Goal: Transaction & Acquisition: Purchase product/service

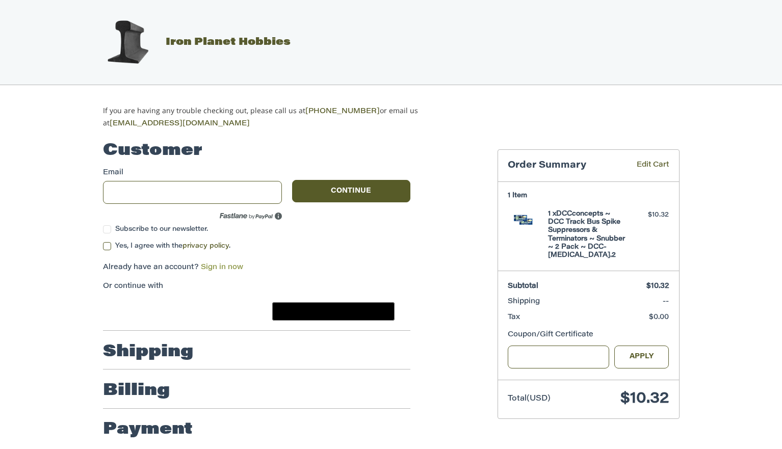
click at [222, 264] on link "Sign in now" at bounding box center [222, 267] width 42 height 7
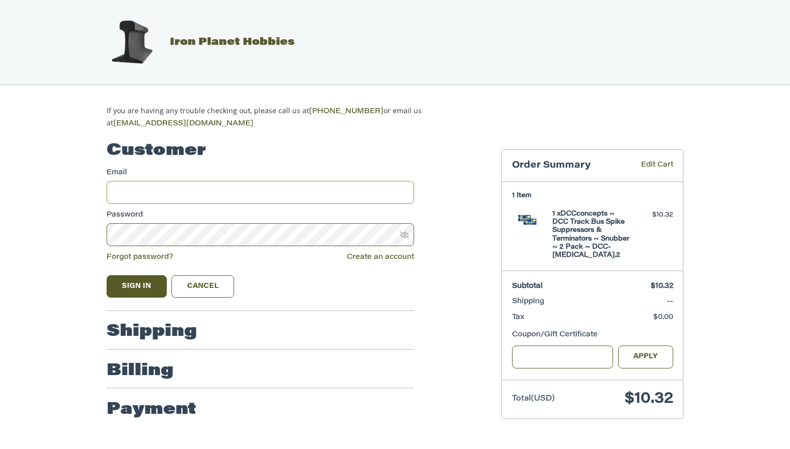
type input "**********"
click at [150, 290] on button "Sign In" at bounding box center [137, 286] width 60 height 22
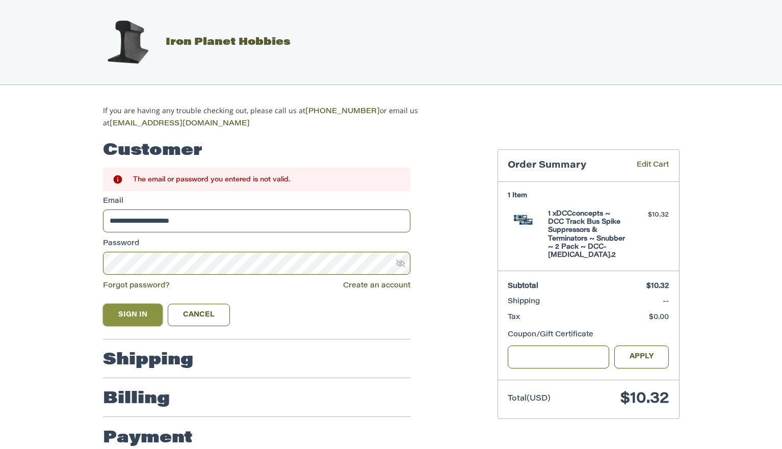
click at [131, 310] on button "Sign In" at bounding box center [133, 315] width 60 height 22
click at [403, 264] on icon at bounding box center [400, 263] width 9 height 9
click at [218, 218] on input "**********" at bounding box center [257, 221] width 308 height 23
click at [132, 316] on button "Sign In" at bounding box center [133, 315] width 60 height 22
click at [219, 213] on input "**********" at bounding box center [257, 221] width 308 height 23
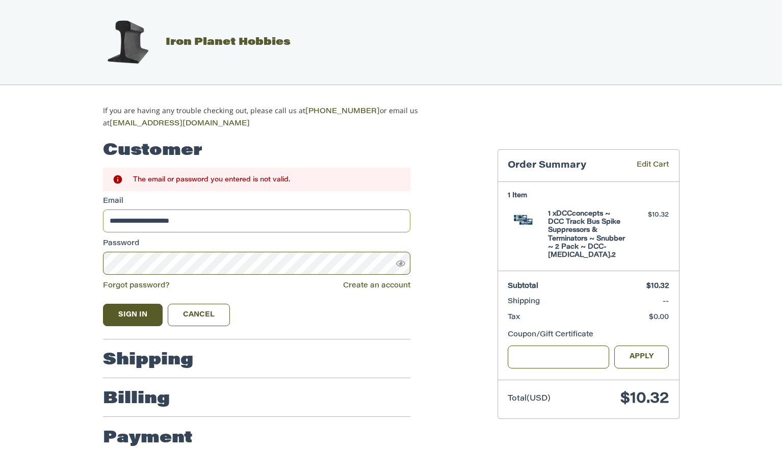
click at [108, 219] on input "**********" at bounding box center [257, 221] width 308 height 23
click at [122, 305] on button "Sign In" at bounding box center [133, 315] width 60 height 22
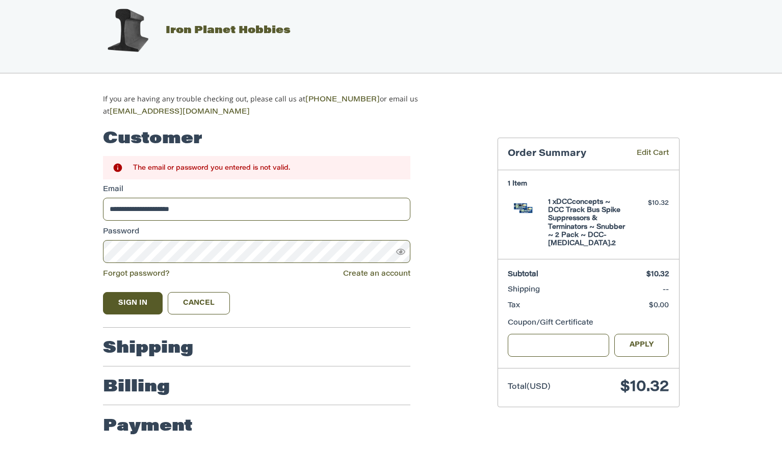
scroll to position [15, 0]
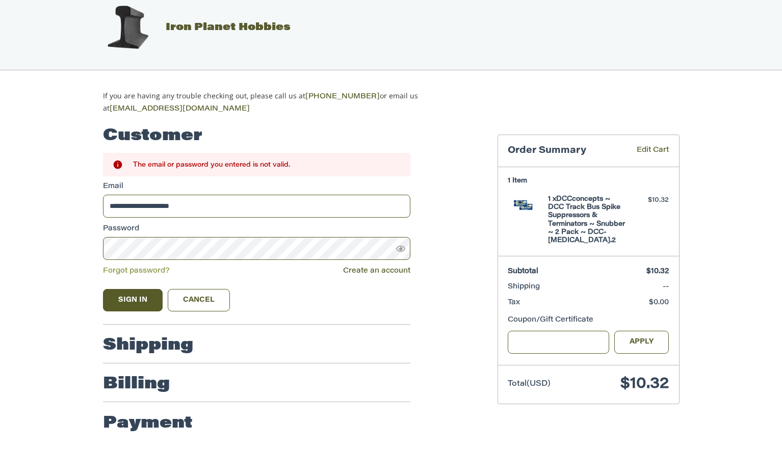
click at [135, 268] on link "Forgot password?" at bounding box center [136, 271] width 67 height 7
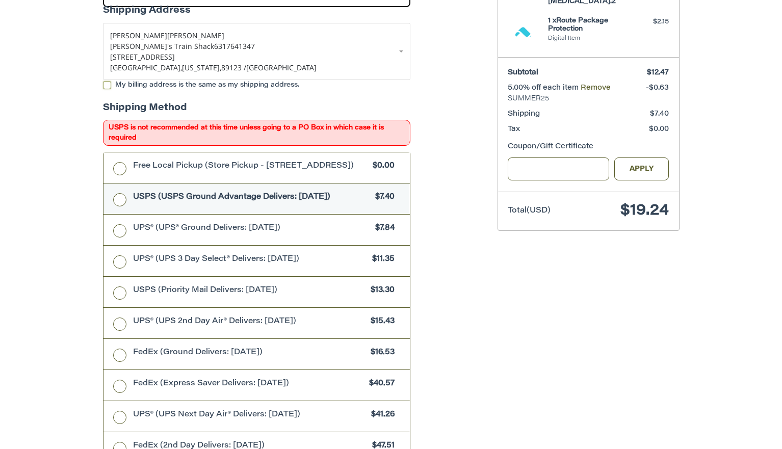
scroll to position [257, 0]
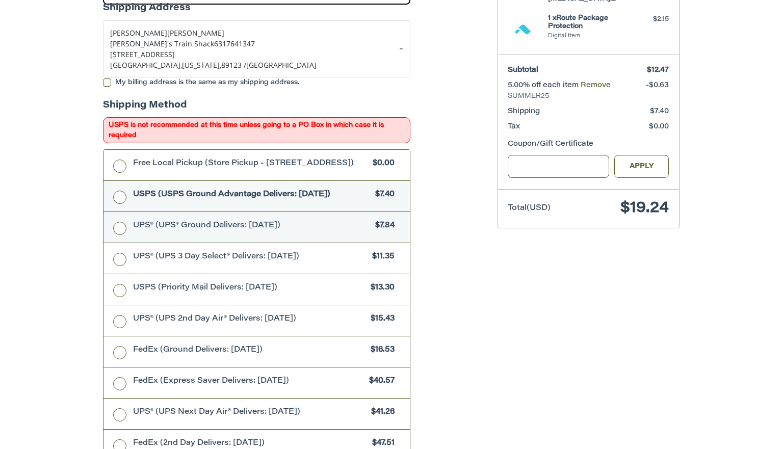
click at [124, 231] on label "UPS® (UPS® Ground Delivers: Wed, Sep 17) $7.84" at bounding box center [257, 227] width 307 height 31
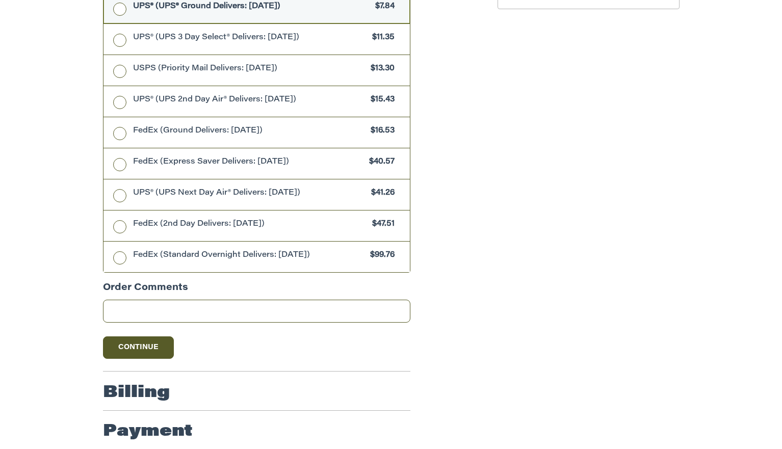
scroll to position [490, 0]
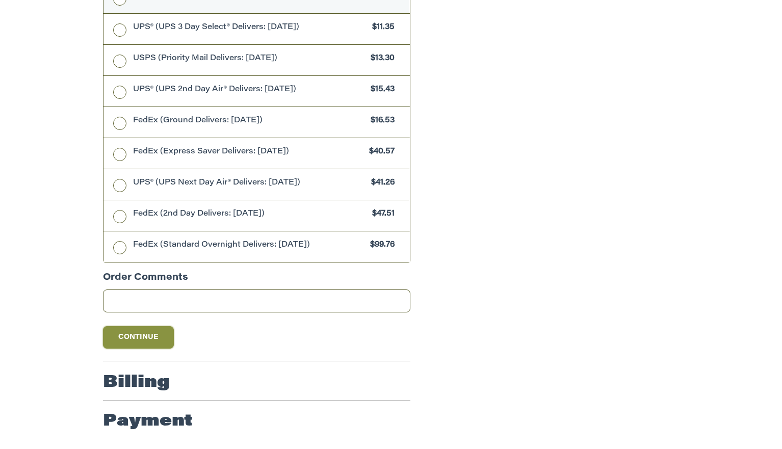
click at [140, 331] on button "Continue" at bounding box center [138, 337] width 71 height 22
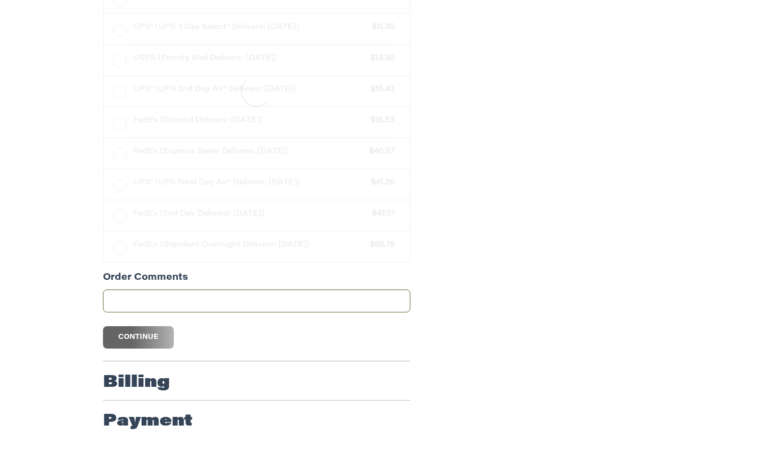
scroll to position [53, 0]
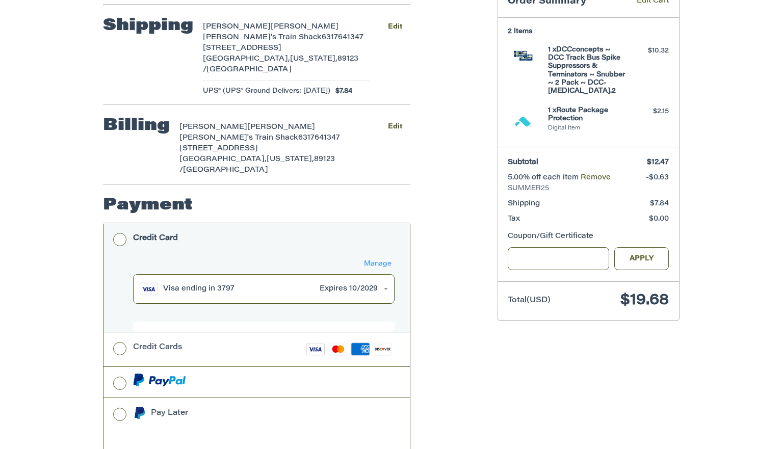
scroll to position [138, 0]
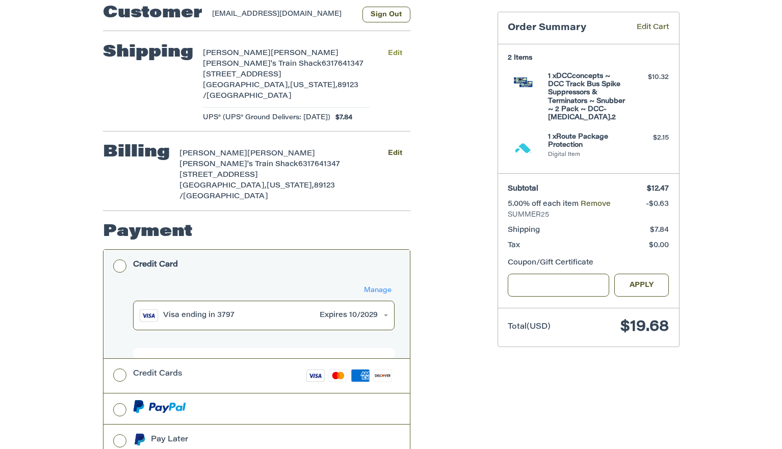
click at [399, 54] on button "Edit" at bounding box center [395, 53] width 30 height 15
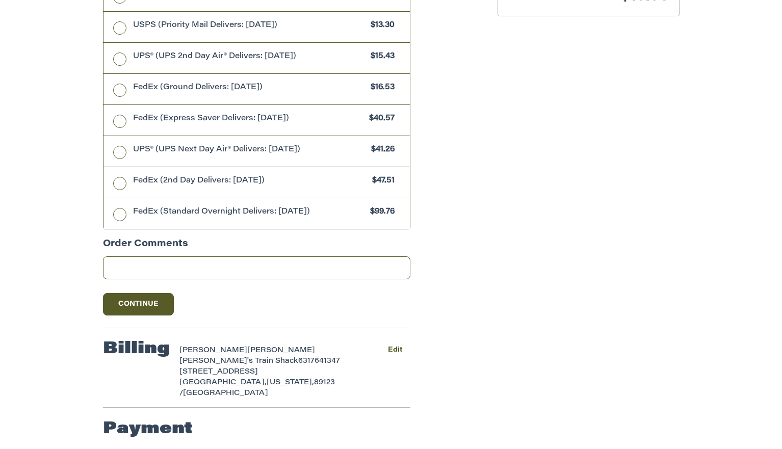
scroll to position [501, 0]
click at [164, 264] on input "Order Comments" at bounding box center [257, 268] width 308 height 23
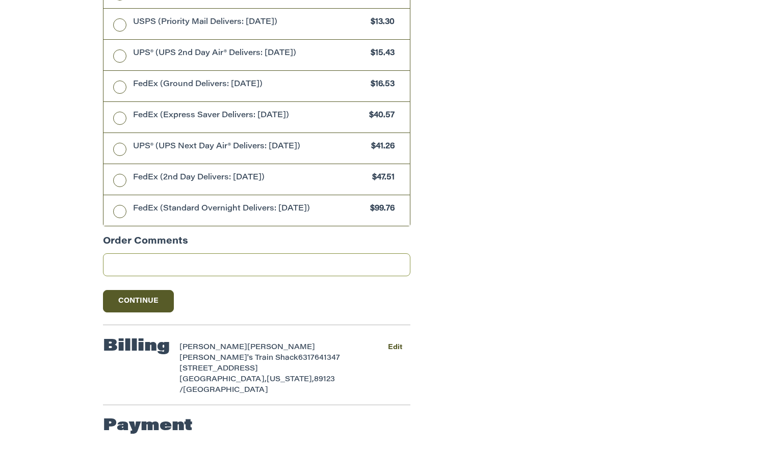
scroll to position [519, 0]
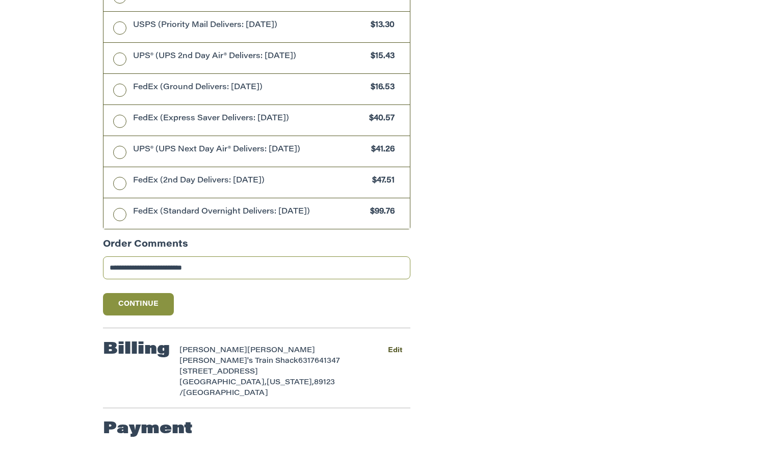
type input "**********"
click at [145, 298] on button "Continue" at bounding box center [138, 304] width 71 height 22
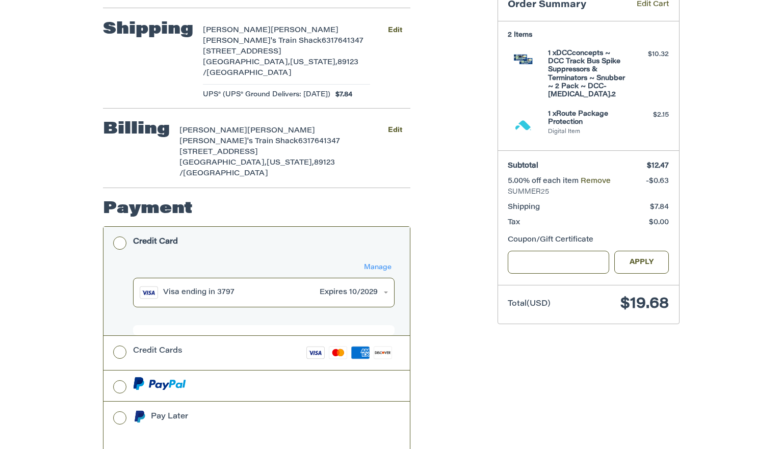
scroll to position [240, 0]
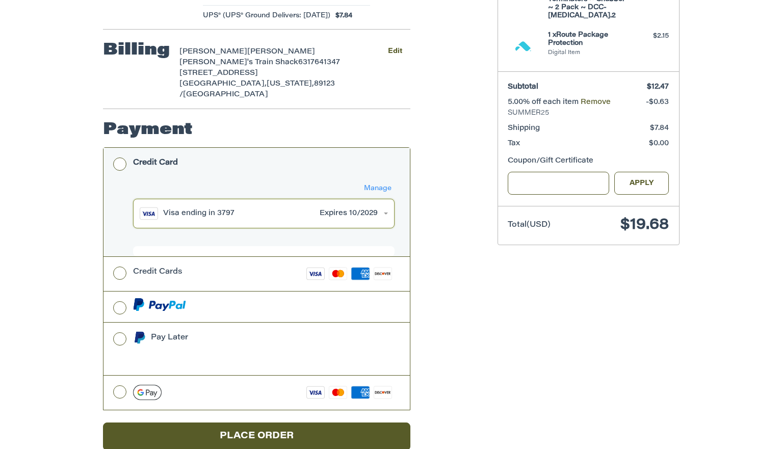
click at [384, 199] on button "Visa Visa ending in 3797 Expires [CREDIT_CARD_DATA]" at bounding box center [264, 214] width 262 height 30
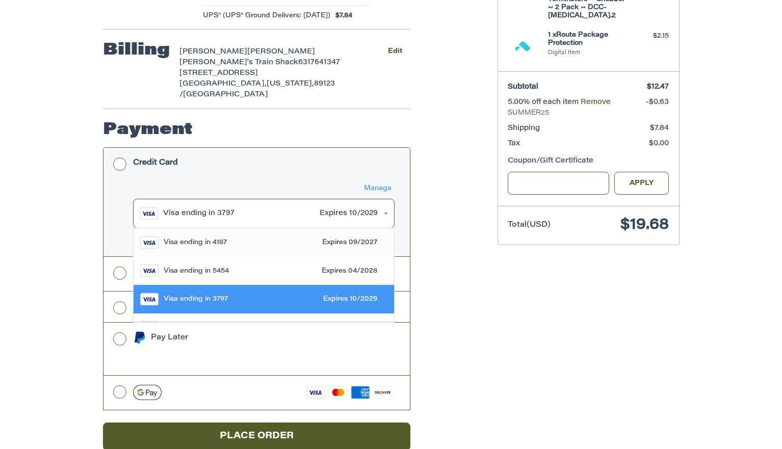
click at [238, 238] on div "Visa ending in 4187" at bounding box center [241, 243] width 154 height 10
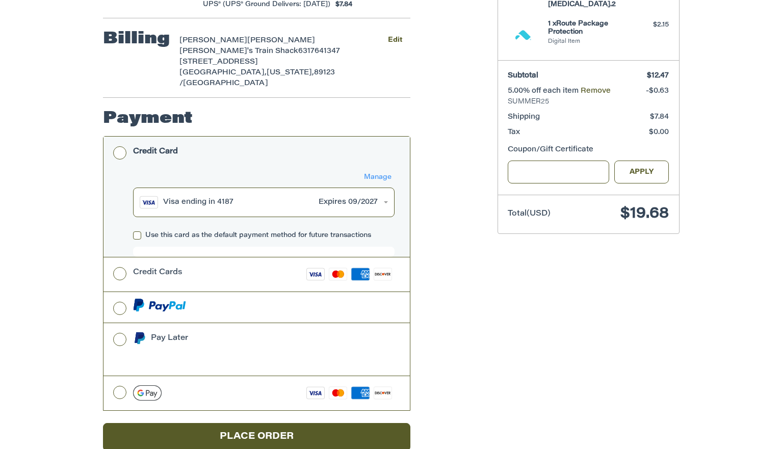
scroll to position [251, 0]
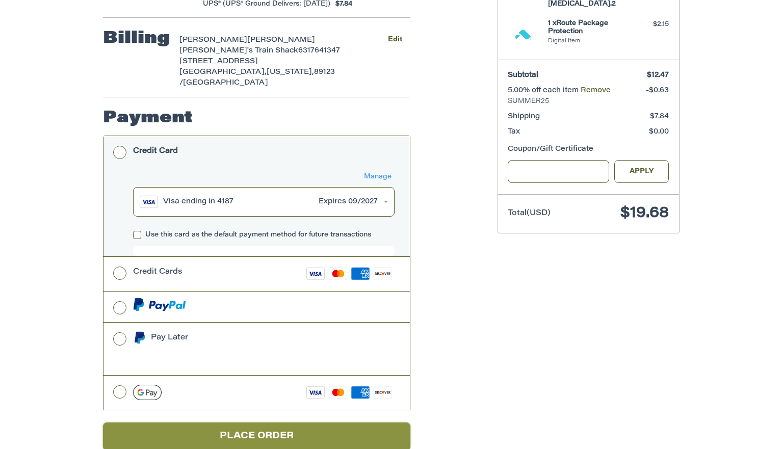
click at [262, 423] on button "Place Order" at bounding box center [257, 437] width 308 height 28
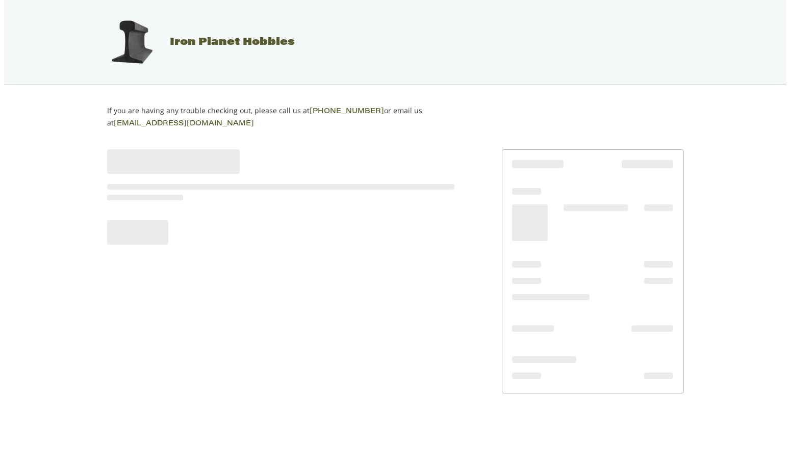
scroll to position [0, 0]
